Goal: Use online tool/utility: Utilize a website feature to perform a specific function

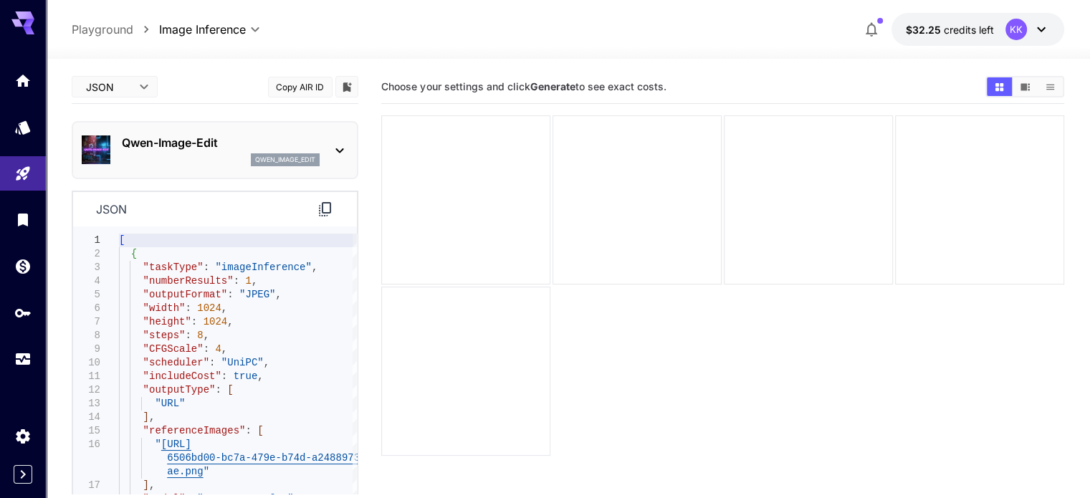
click at [204, 151] on div "Qwen-Image-Edit qwen_image_edit" at bounding box center [221, 150] width 198 height 32
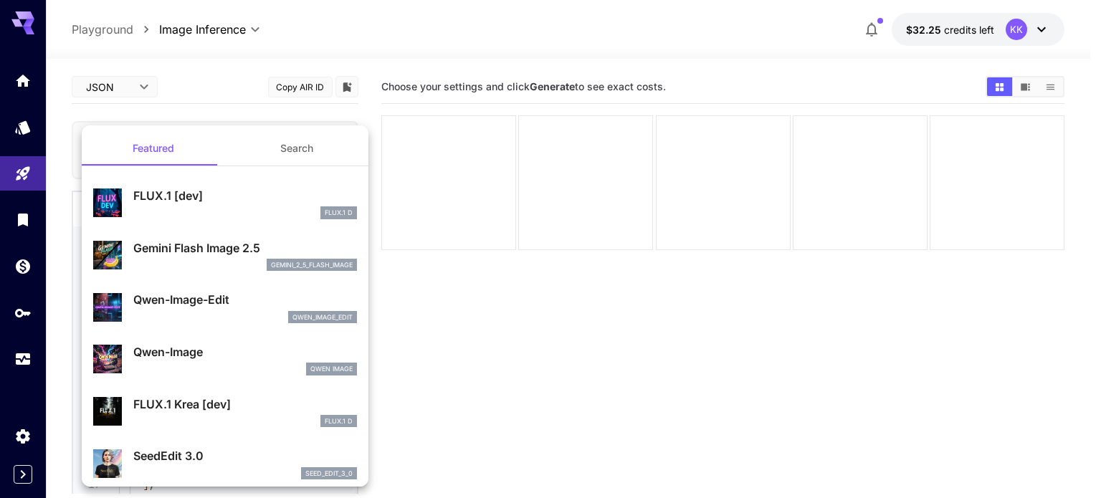
click at [270, 142] on button "Search" at bounding box center [296, 148] width 143 height 34
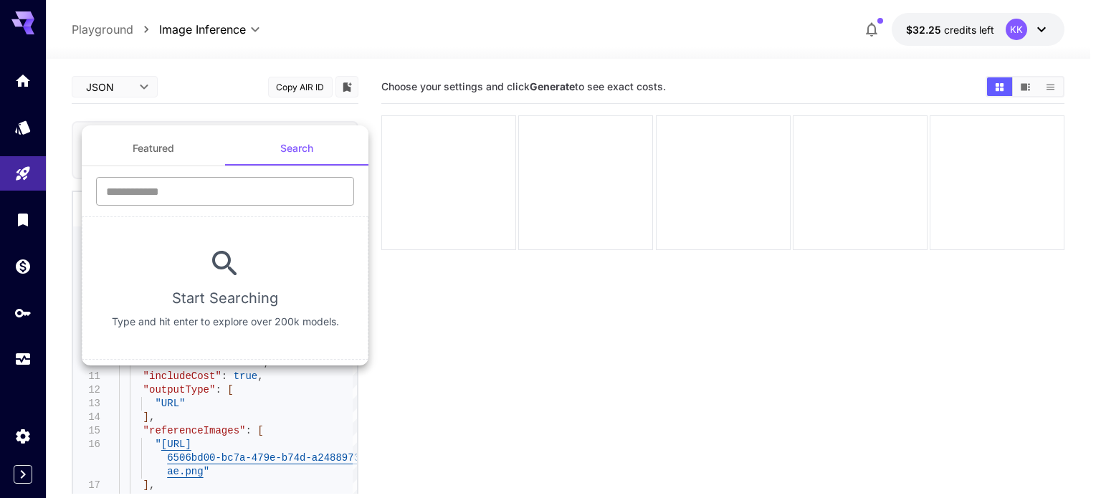
click at [211, 189] on input "text" at bounding box center [225, 191] width 258 height 29
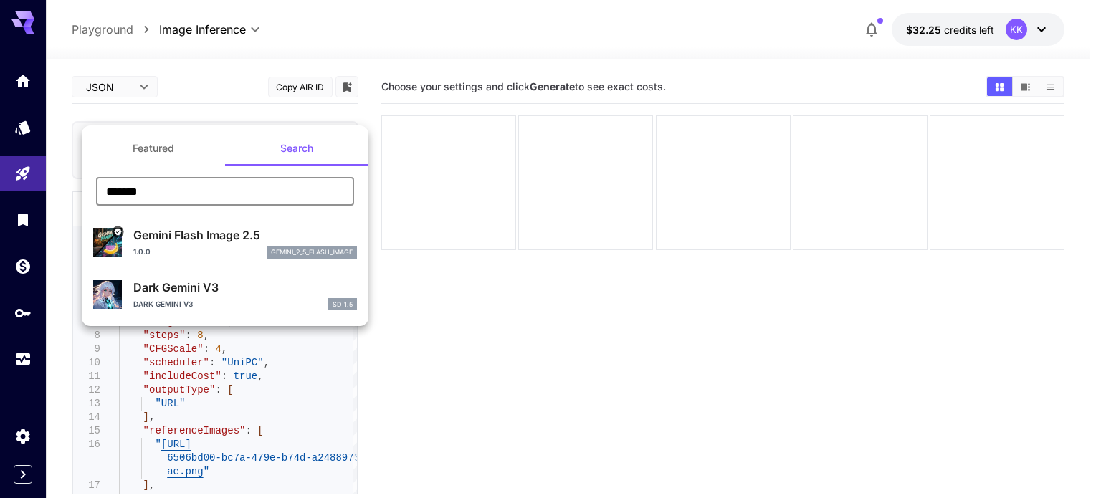
type input "******"
click at [222, 228] on p "Gemini Flash Image 2.5" at bounding box center [245, 235] width 224 height 17
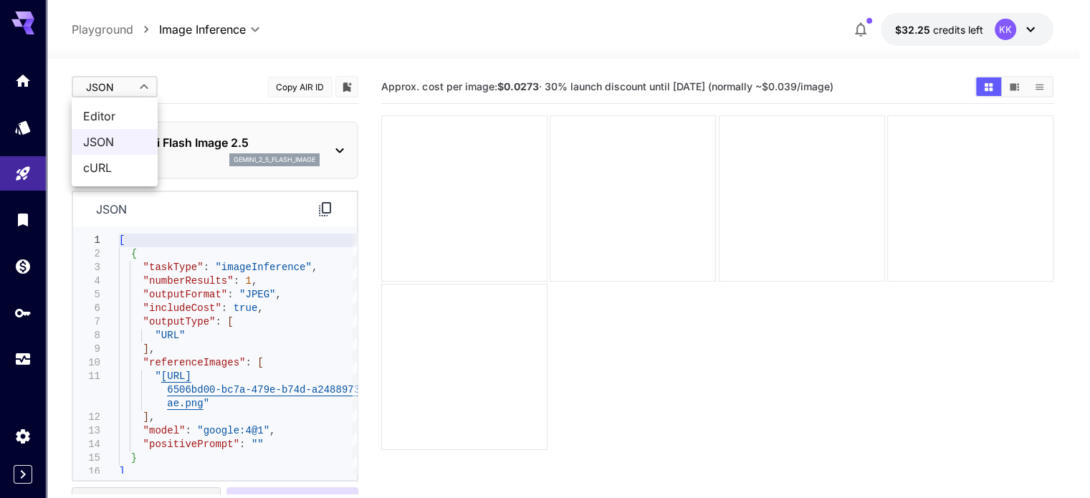
click at [119, 80] on body "**********" at bounding box center [545, 306] width 1090 height 612
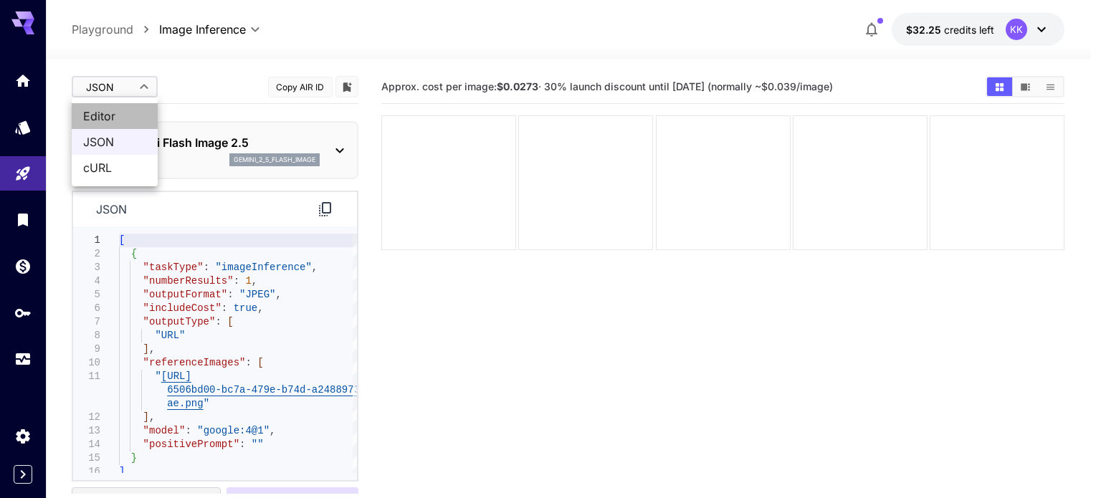
click at [108, 110] on span "Editor" at bounding box center [114, 116] width 63 height 17
type input "****"
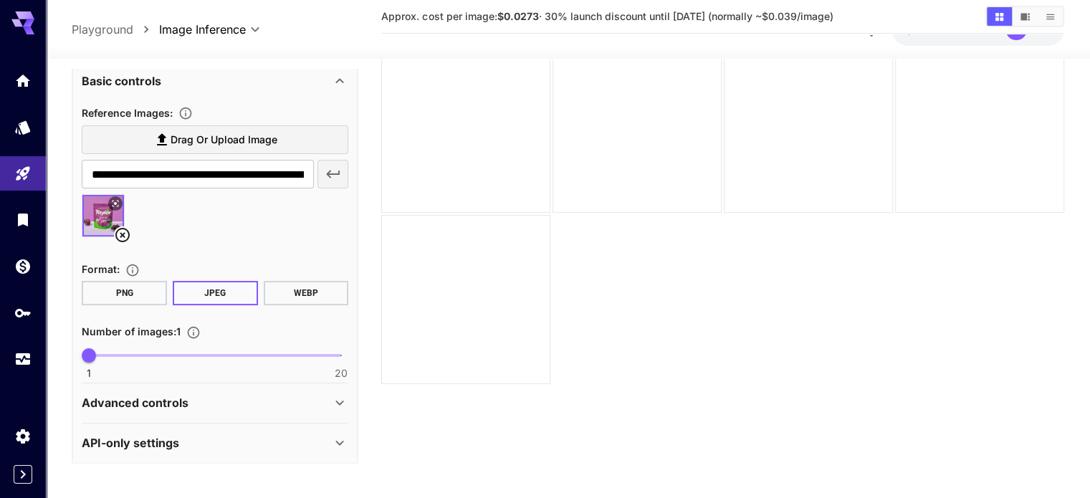
scroll to position [278, 0]
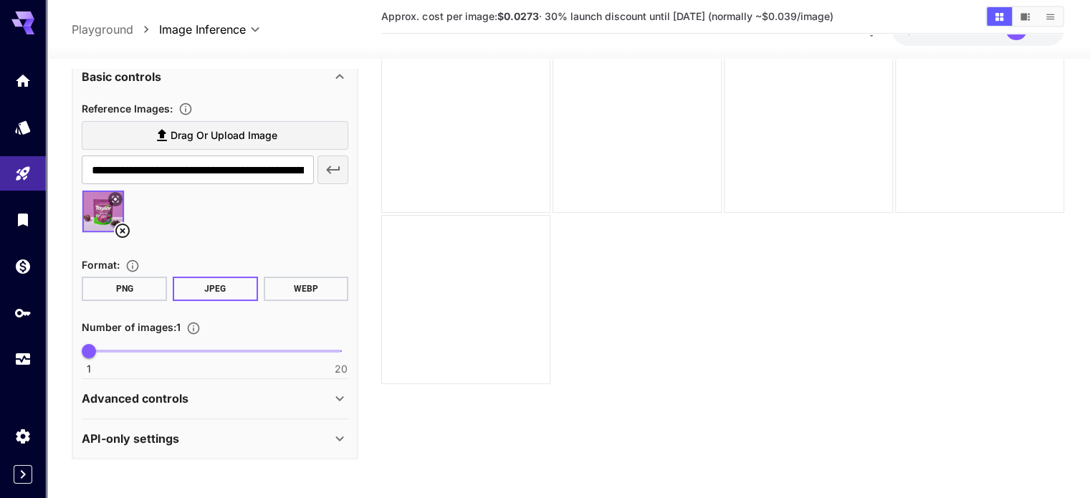
click at [247, 394] on div "Advanced controls" at bounding box center [206, 398] width 249 height 17
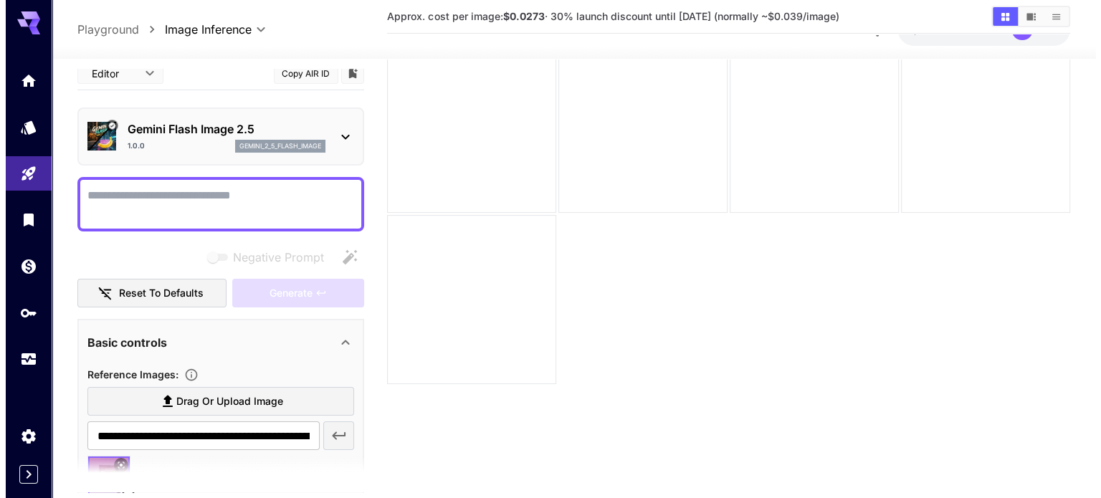
scroll to position [0, 0]
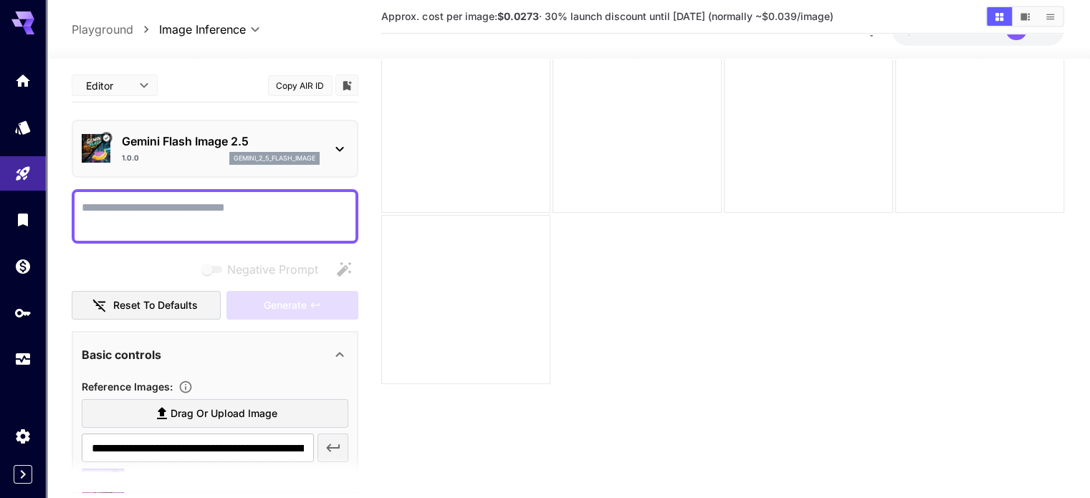
click at [179, 150] on div "Gemini Flash Image 2.5 1.0.0 gemini_2_5_flash_image" at bounding box center [221, 149] width 198 height 32
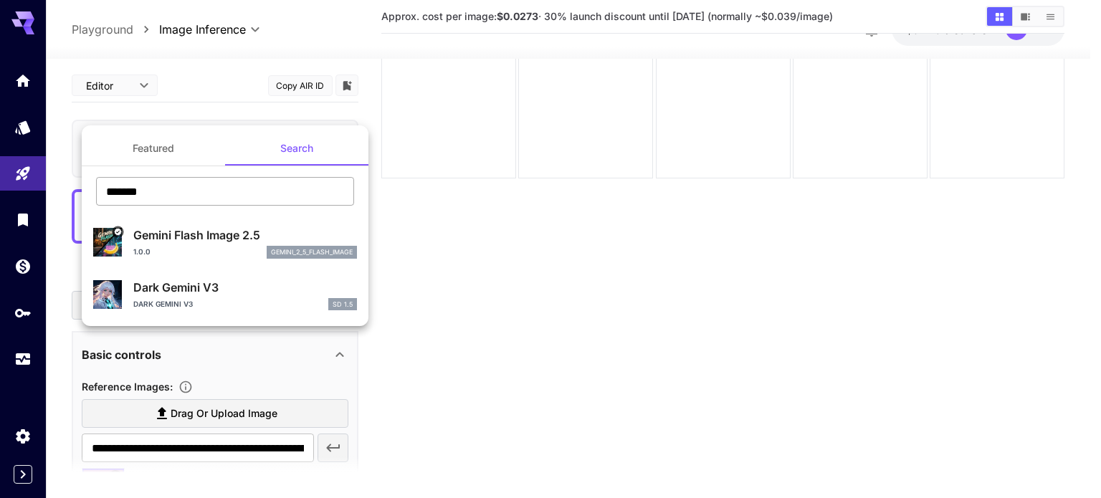
click at [154, 194] on input "******" at bounding box center [225, 191] width 258 height 29
click at [155, 140] on button "Featured" at bounding box center [153, 148] width 143 height 34
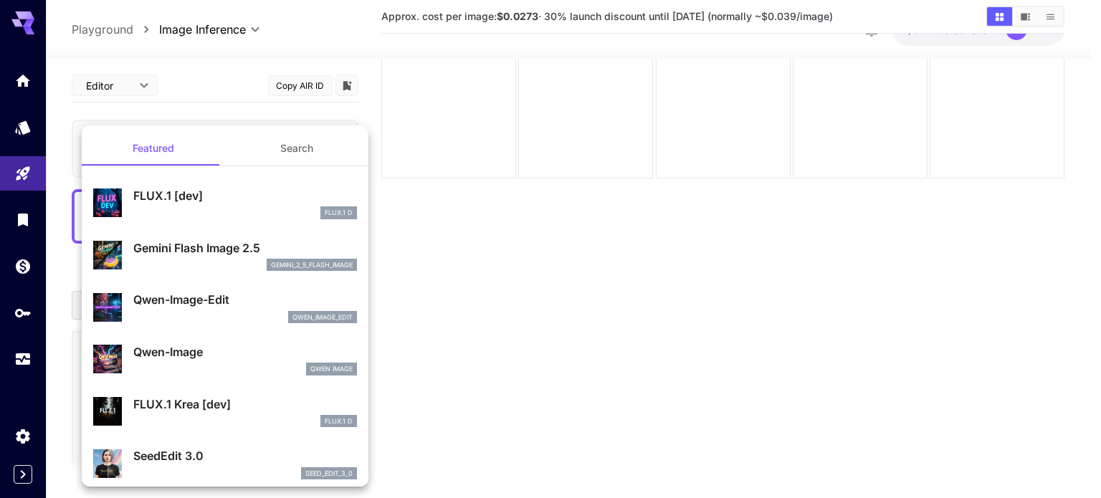
click at [271, 152] on button "Search" at bounding box center [296, 148] width 143 height 34
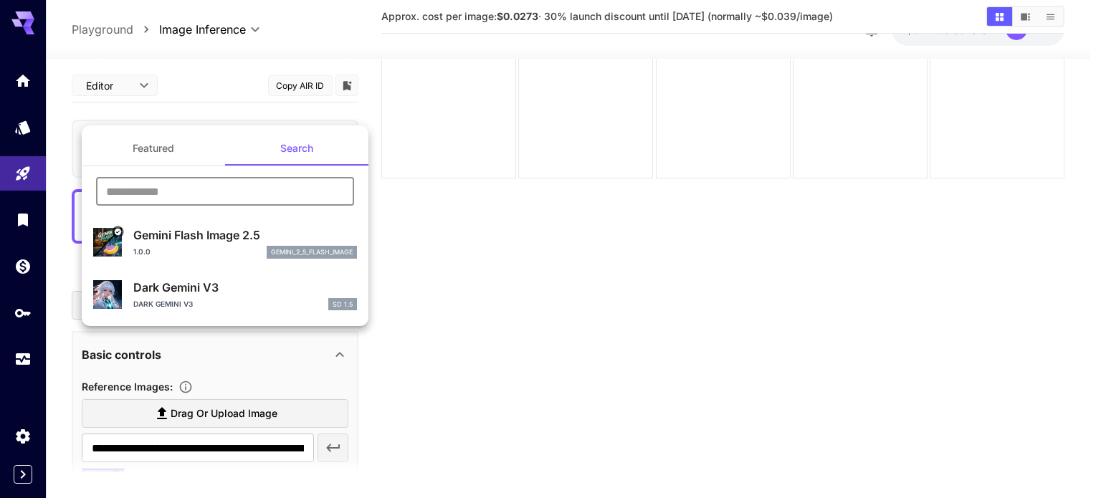
click at [209, 203] on input "text" at bounding box center [225, 191] width 258 height 29
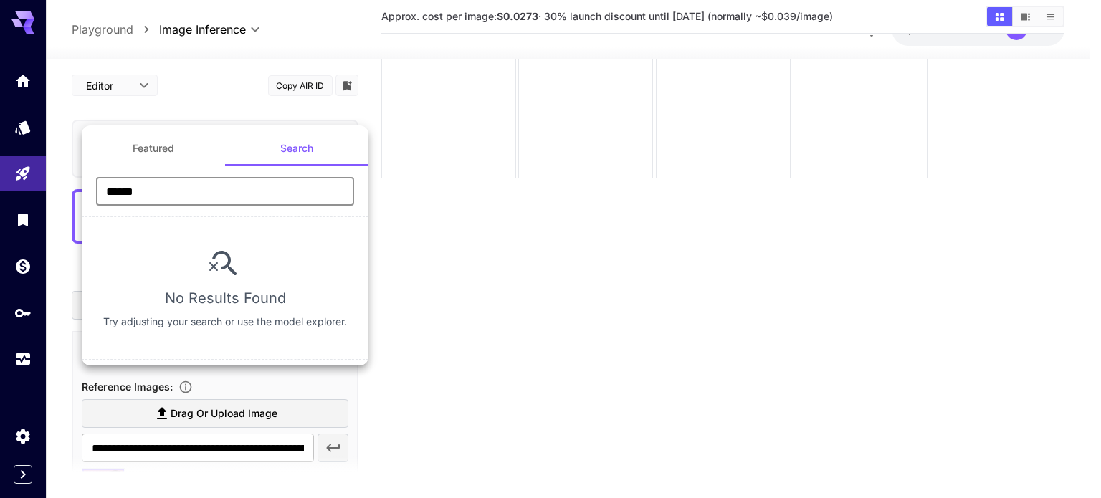
type input "*******"
click at [176, 148] on button "Featured" at bounding box center [153, 148] width 143 height 34
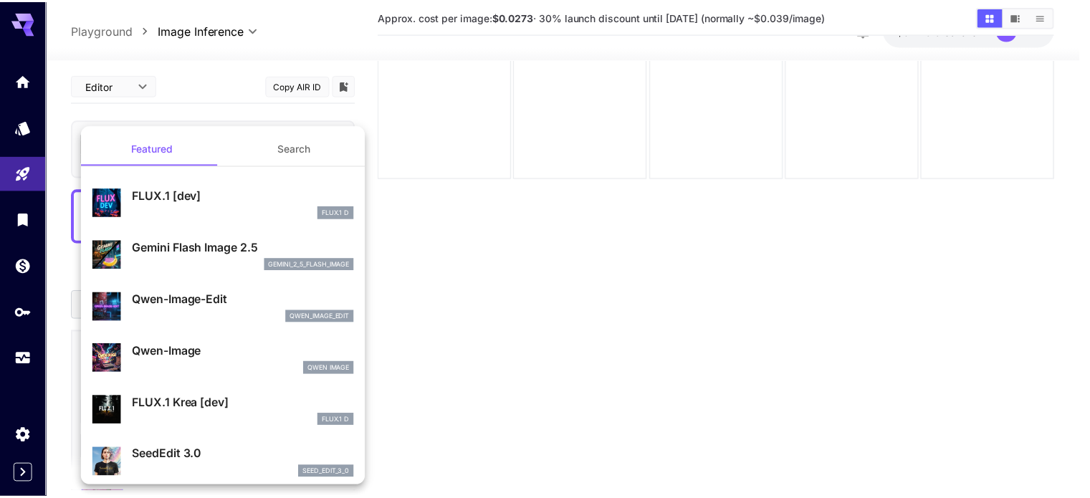
scroll to position [72, 0]
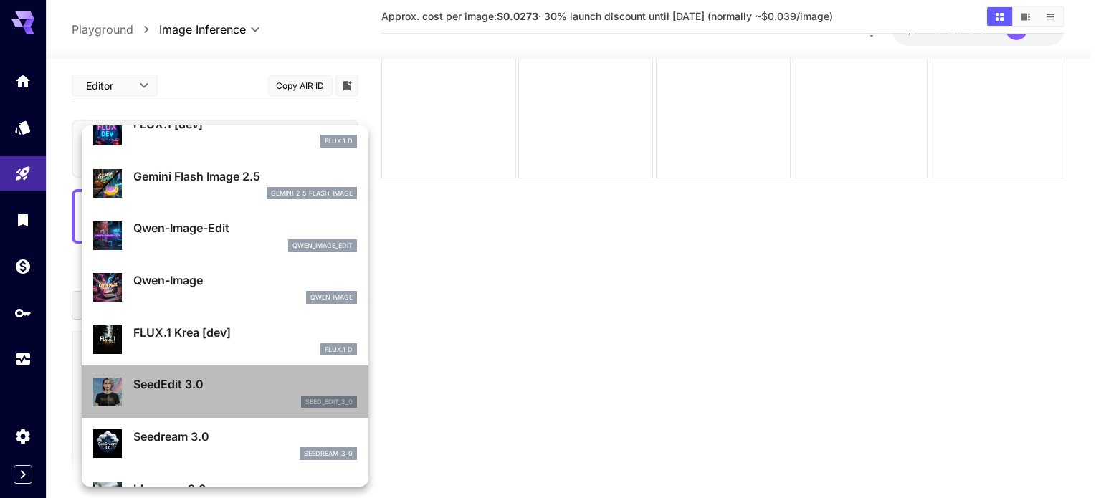
click at [227, 389] on p "SeedEdit 3.0" at bounding box center [245, 384] width 224 height 17
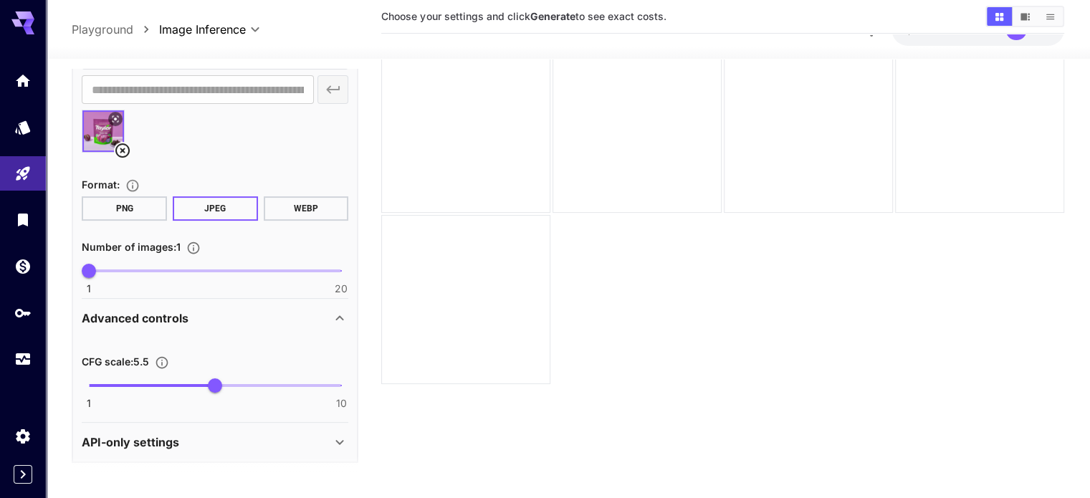
scroll to position [361, 0]
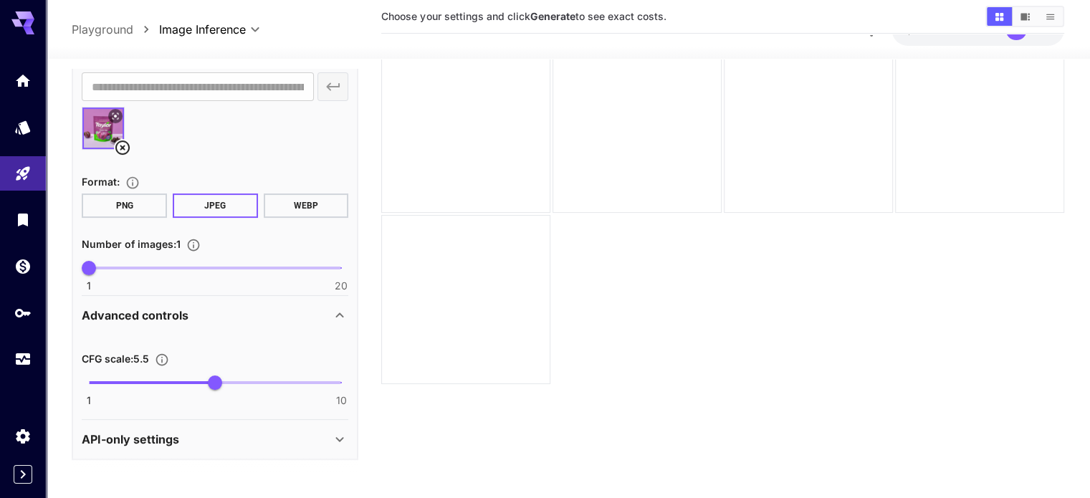
click at [261, 310] on div "Advanced controls" at bounding box center [206, 315] width 249 height 17
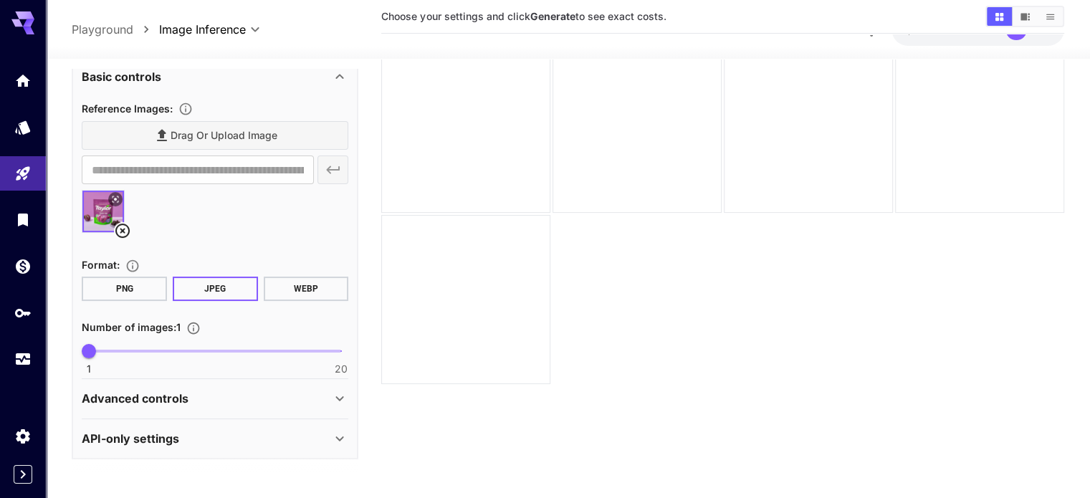
click at [268, 395] on div "Advanced controls" at bounding box center [206, 398] width 249 height 17
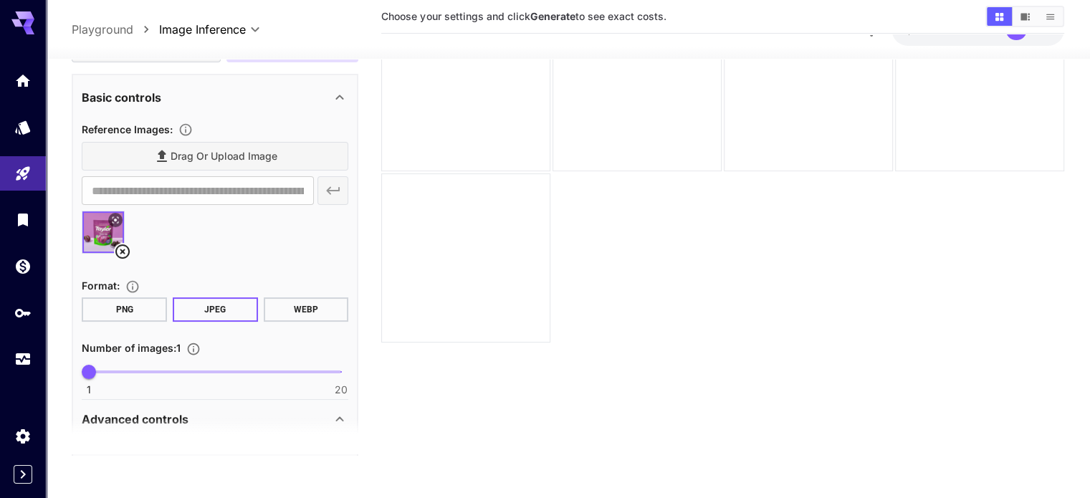
scroll to position [218, 0]
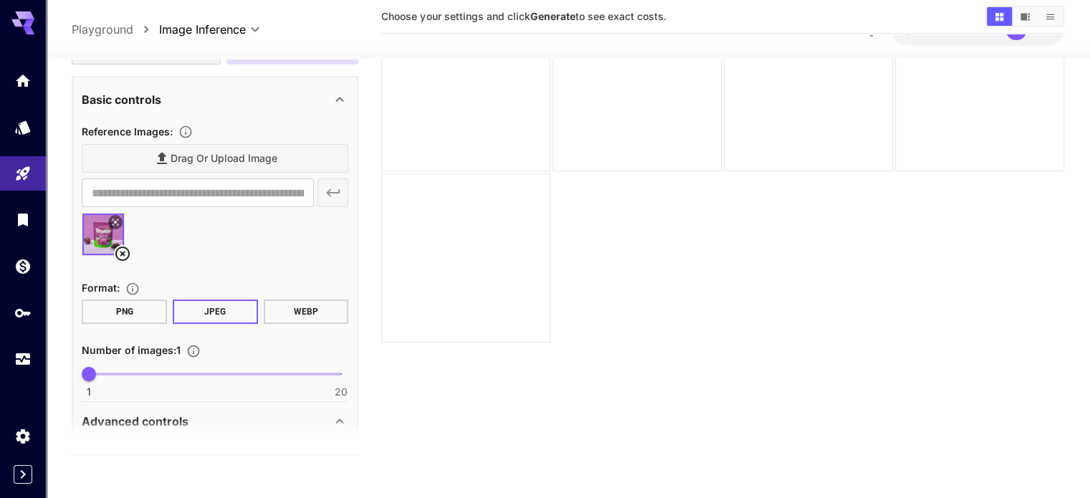
click at [158, 421] on section at bounding box center [215, 437] width 287 height 36
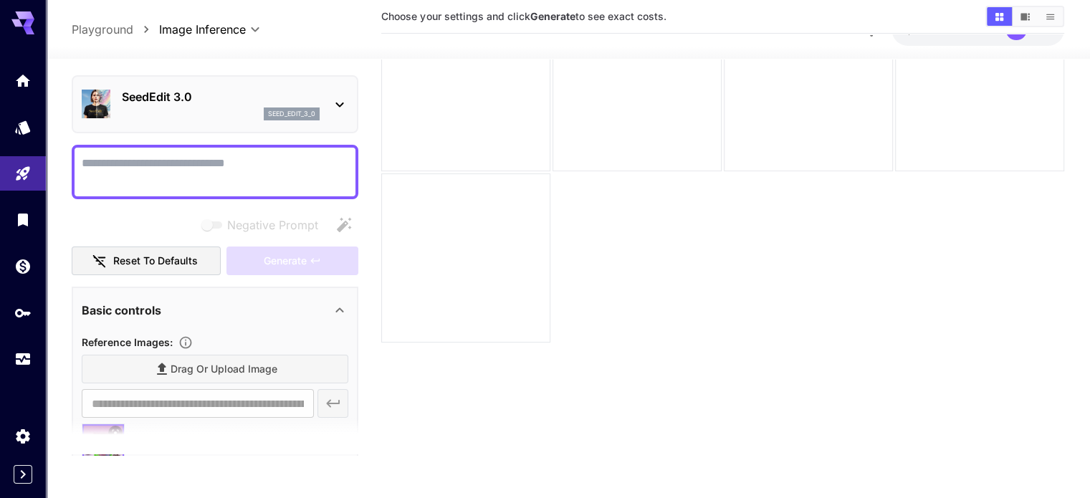
scroll to position [0, 0]
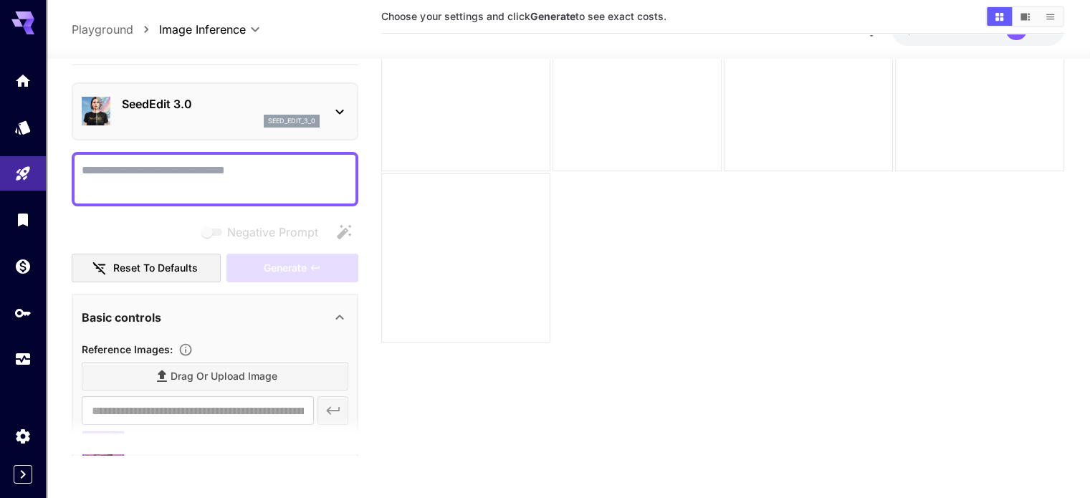
click at [196, 118] on div "seed_edit_3_0" at bounding box center [221, 121] width 198 height 13
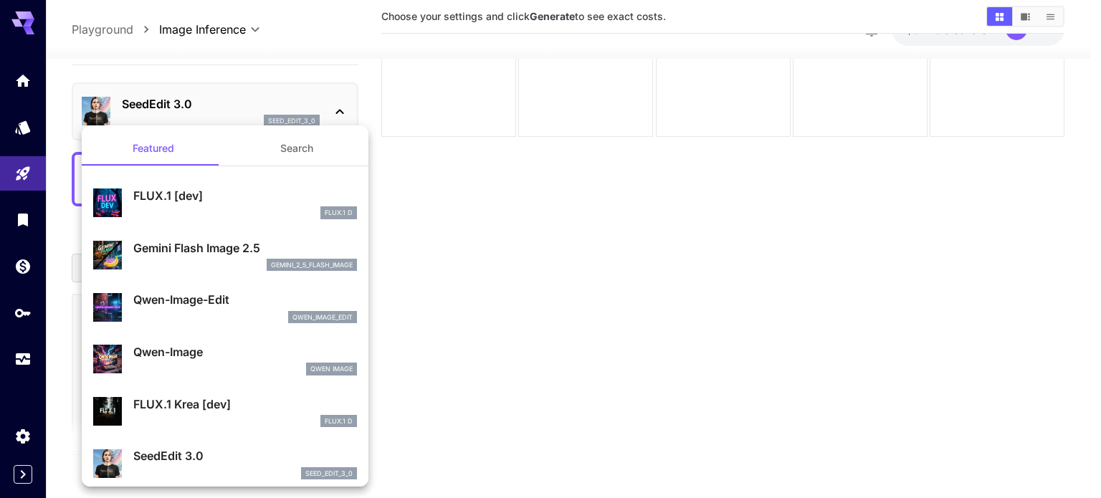
click at [199, 313] on div "qwen_image_edit" at bounding box center [245, 317] width 224 height 13
type input "*"
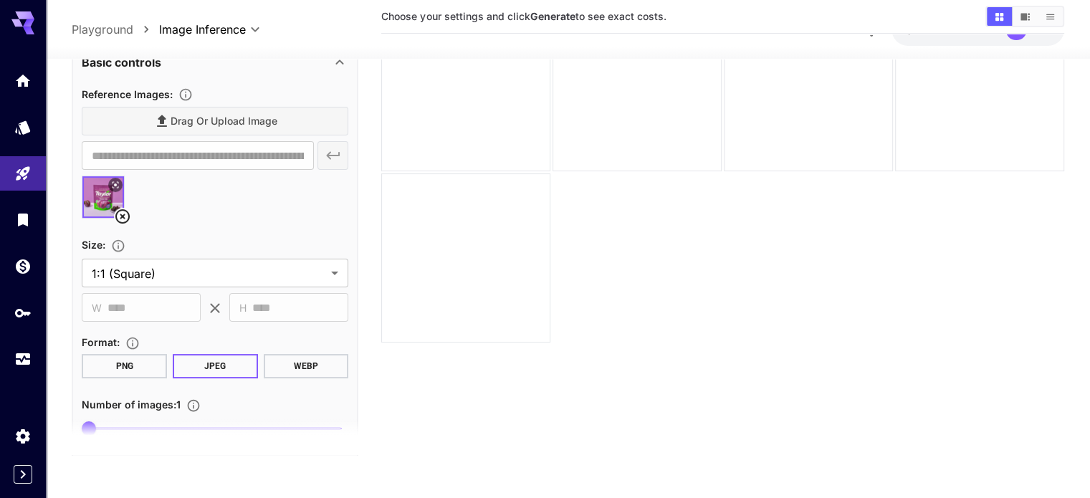
scroll to position [287, 0]
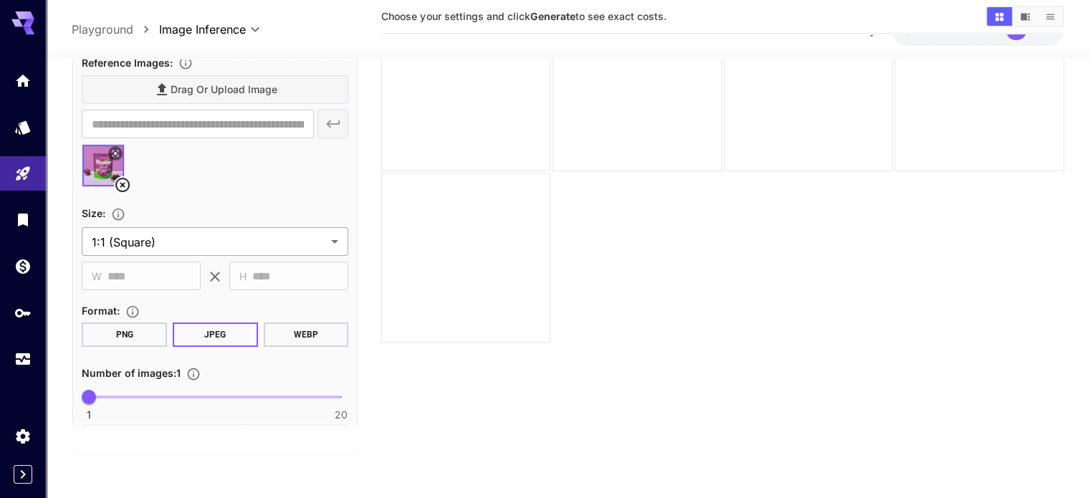
click at [194, 249] on body "**********" at bounding box center [545, 193] width 1090 height 612
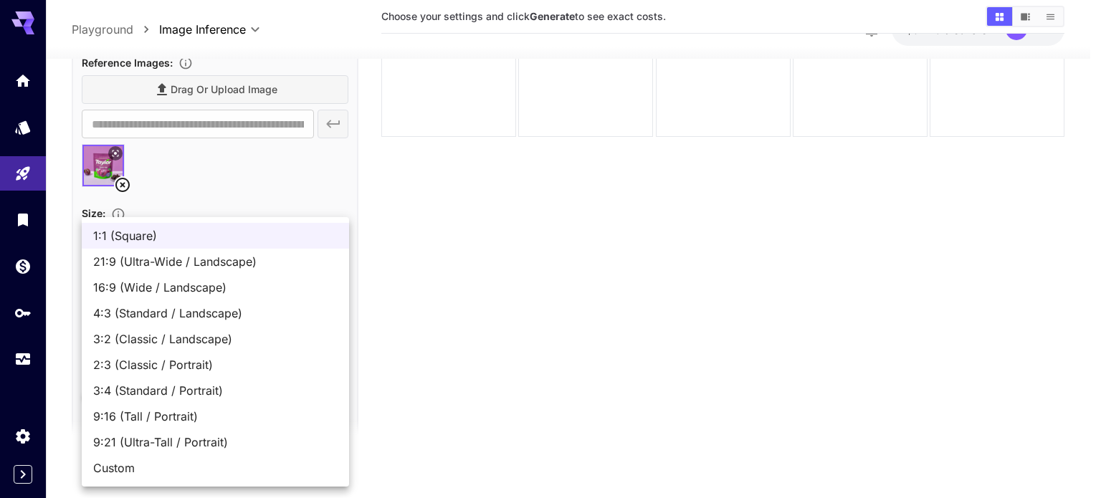
click at [210, 174] on div at bounding box center [550, 249] width 1101 height 498
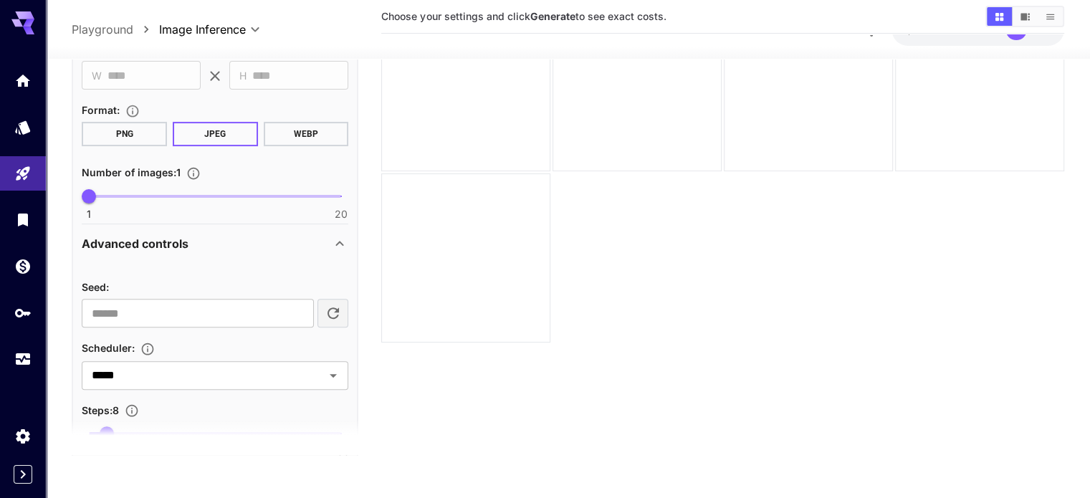
scroll to position [502, 0]
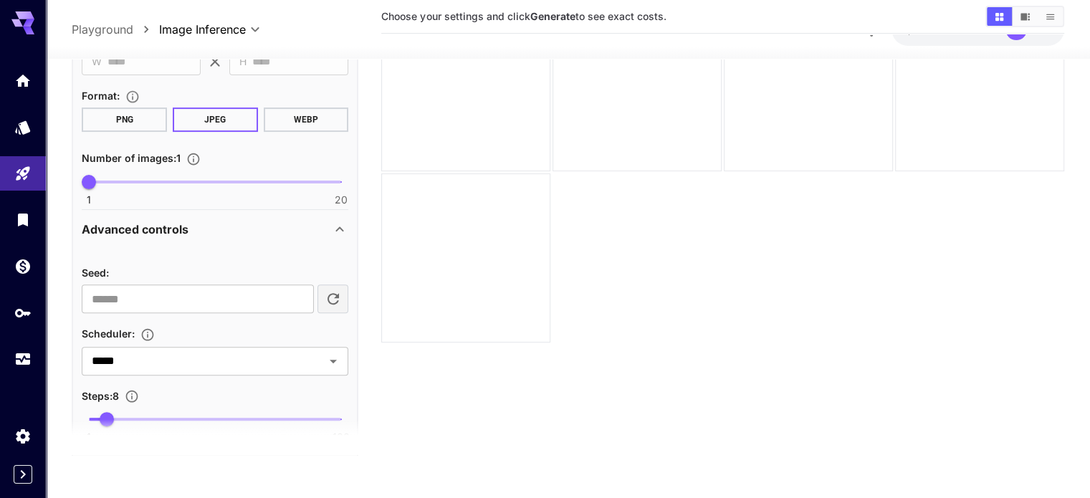
click at [254, 232] on div "Advanced controls" at bounding box center [206, 230] width 249 height 17
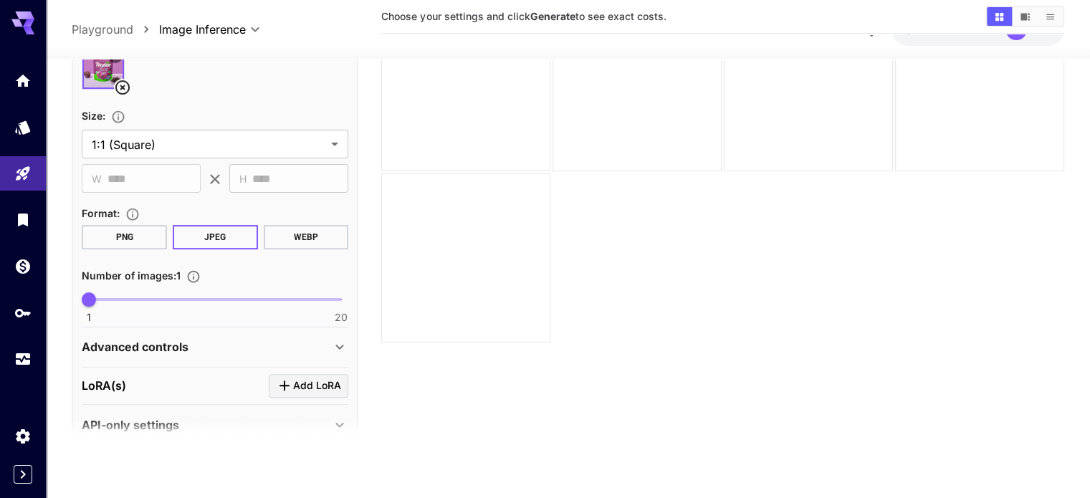
scroll to position [407, 0]
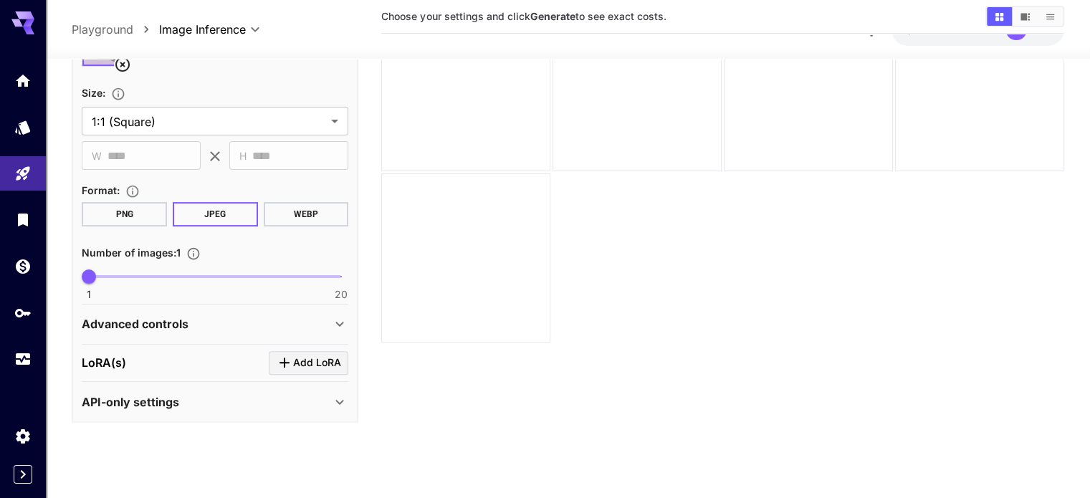
click at [232, 329] on div "Advanced controls" at bounding box center [206, 324] width 249 height 17
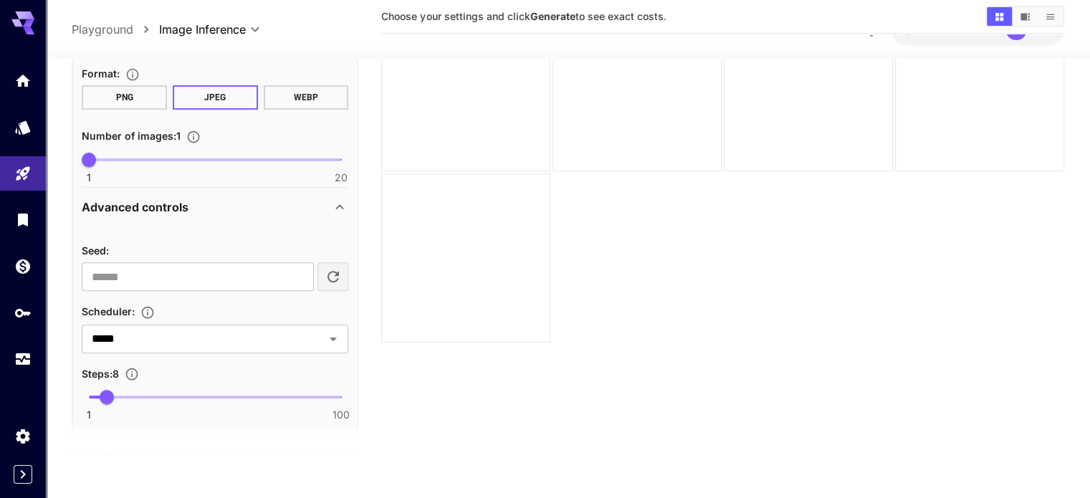
scroll to position [551, 0]
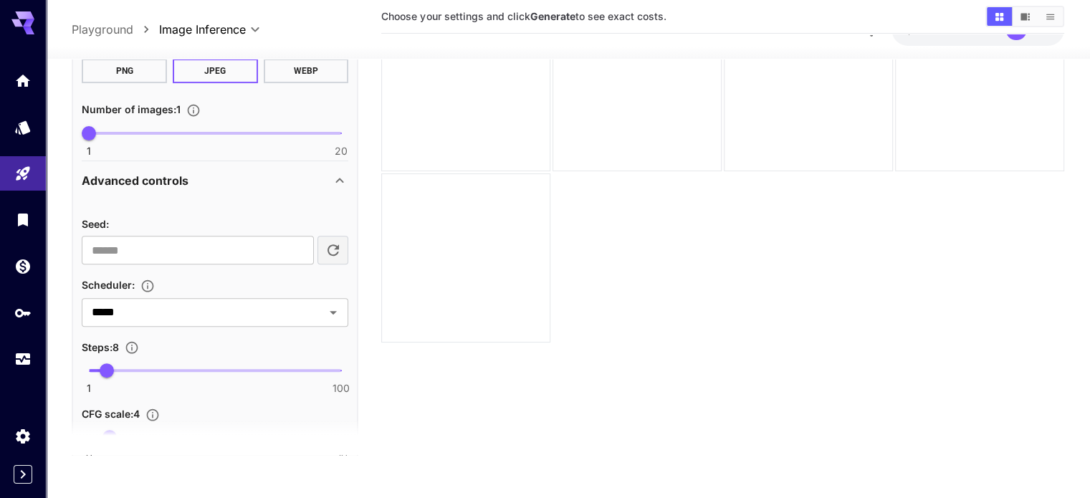
click at [227, 173] on div "Advanced controls" at bounding box center [206, 181] width 249 height 17
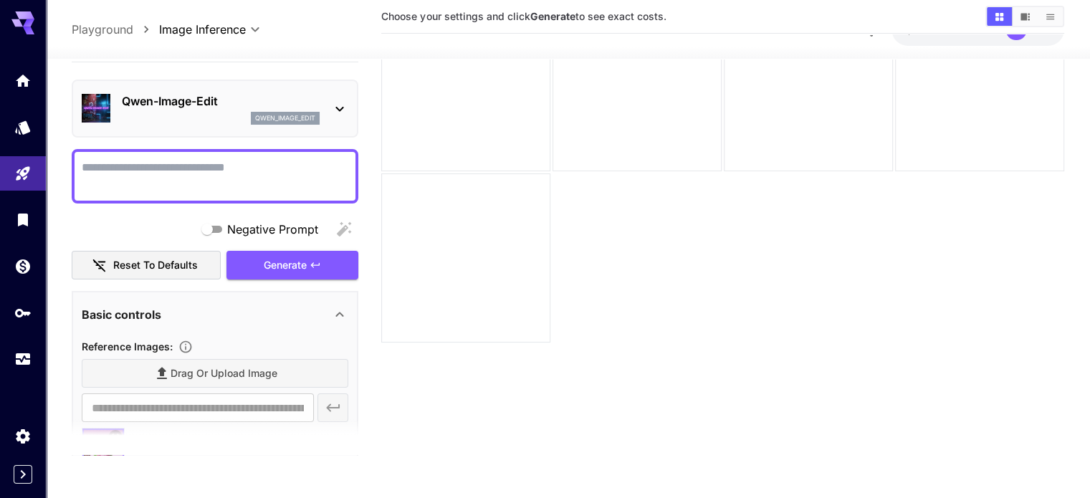
scroll to position [0, 0]
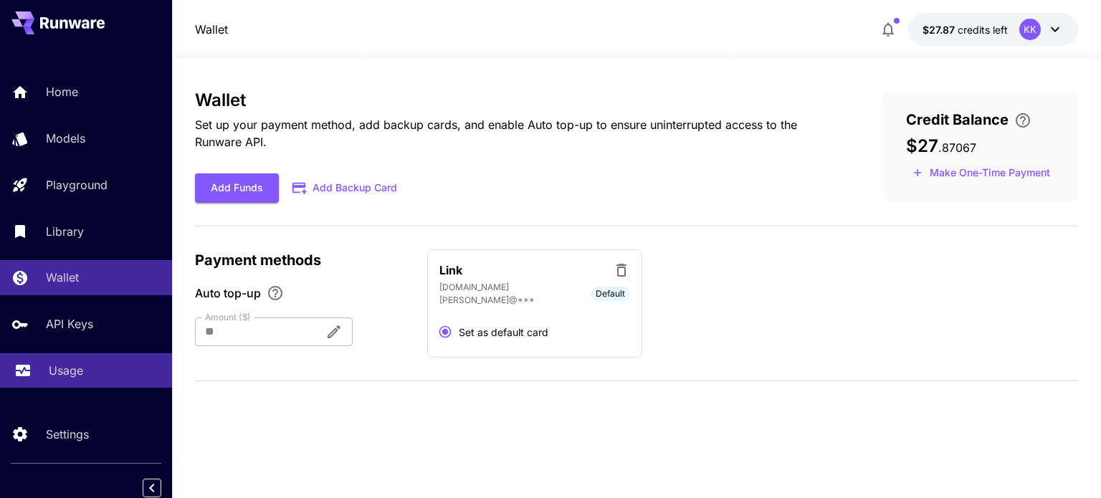
click at [82, 385] on link "Usage" at bounding box center [86, 370] width 172 height 35
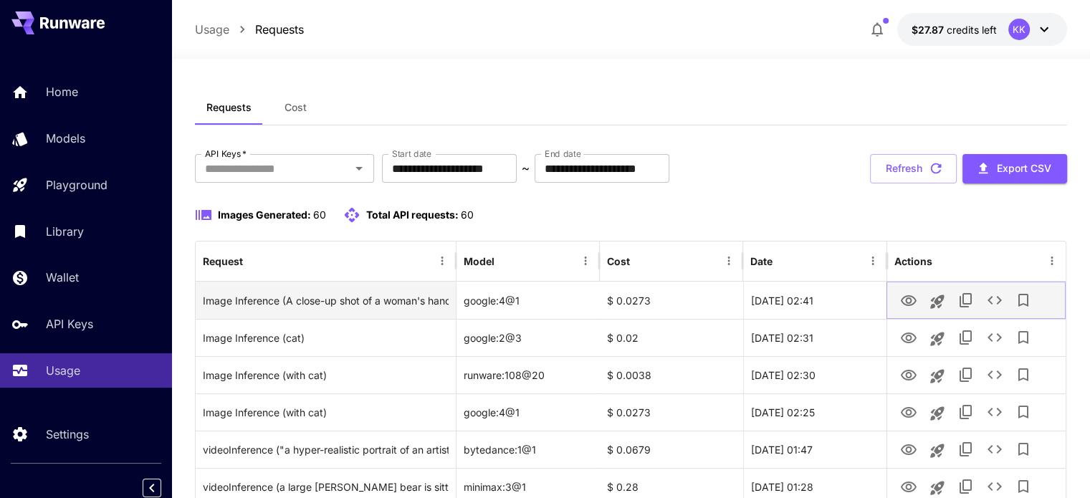
click at [918, 298] on button "View Image" at bounding box center [909, 299] width 29 height 29
click at [909, 291] on link "View Image" at bounding box center [908, 300] width 17 height 18
